Goal: Use online tool/utility: Utilize a website feature to perform a specific function

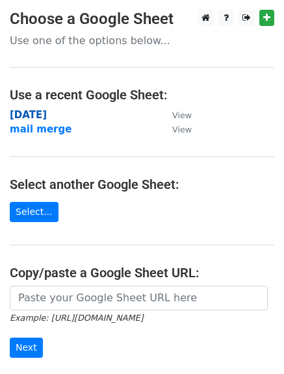
click at [38, 116] on strong "[DATE]" at bounding box center [28, 115] width 37 height 12
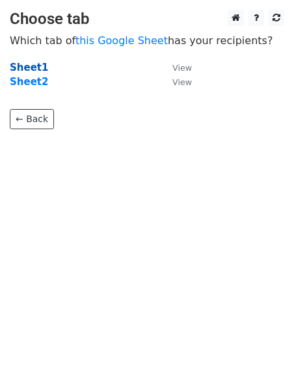
click at [39, 70] on strong "Sheet1" at bounding box center [29, 68] width 38 height 12
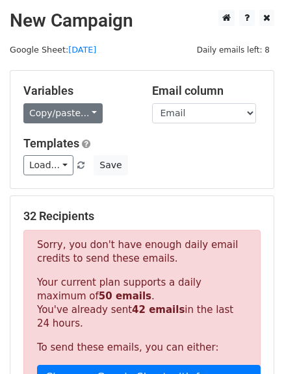
click at [87, 104] on link "Copy/paste..." at bounding box center [62, 113] width 79 height 20
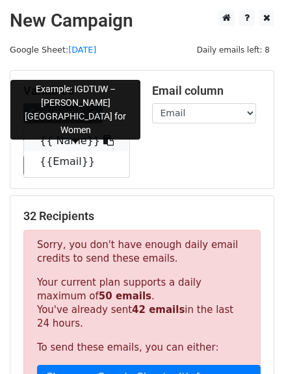
click at [103, 141] on icon at bounding box center [108, 140] width 10 height 10
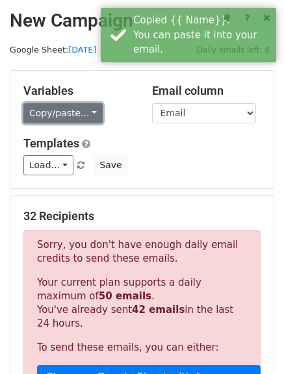
click at [84, 112] on link "Copy/paste..." at bounding box center [62, 113] width 79 height 20
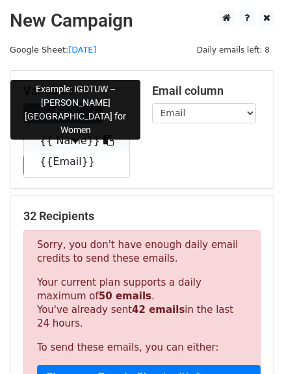
click at [103, 138] on icon at bounding box center [108, 140] width 10 height 10
